Goal: Information Seeking & Learning: Check status

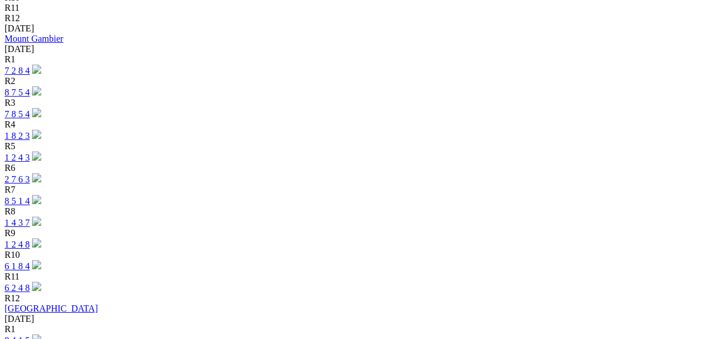
scroll to position [525, 0]
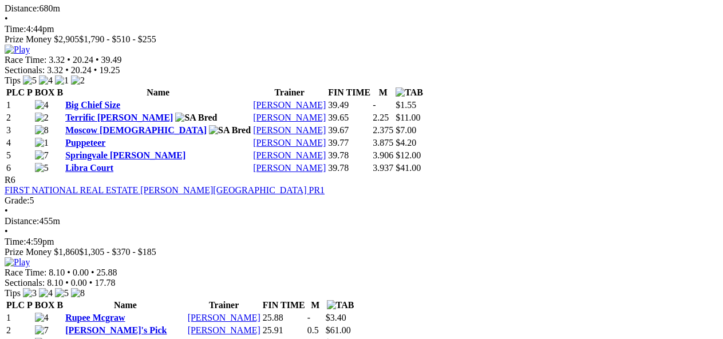
scroll to position [1475, 0]
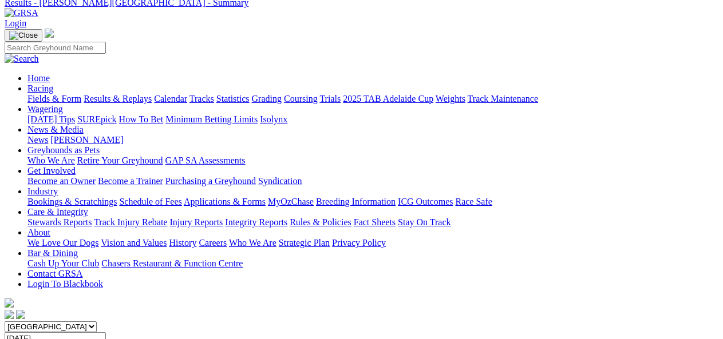
scroll to position [0, 0]
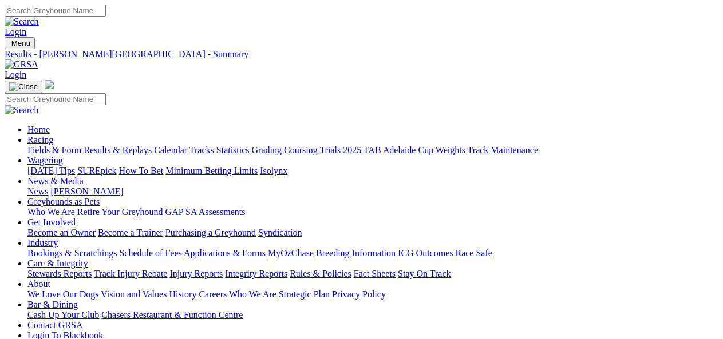
click at [137, 145] on link "Results & Replays" at bounding box center [118, 150] width 68 height 10
